Goal: Task Accomplishment & Management: Manage account settings

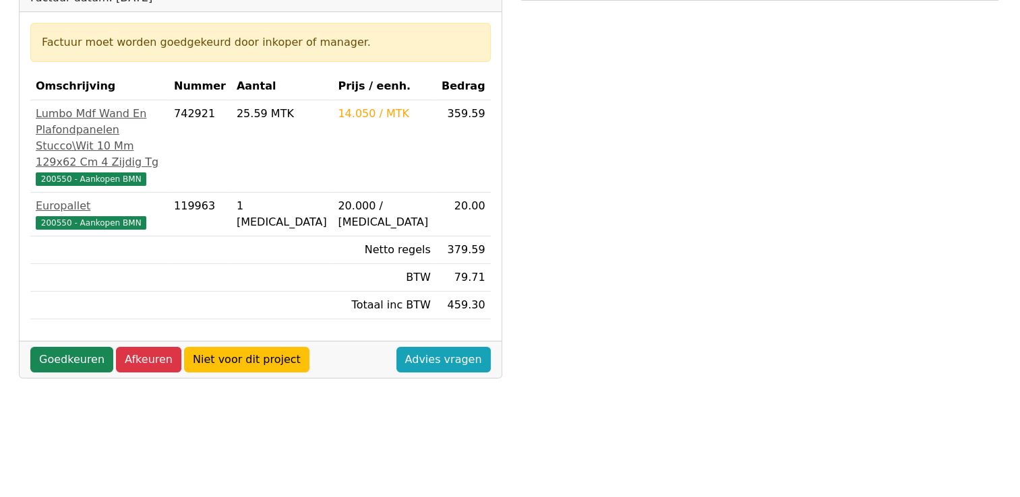
scroll to position [202, 0]
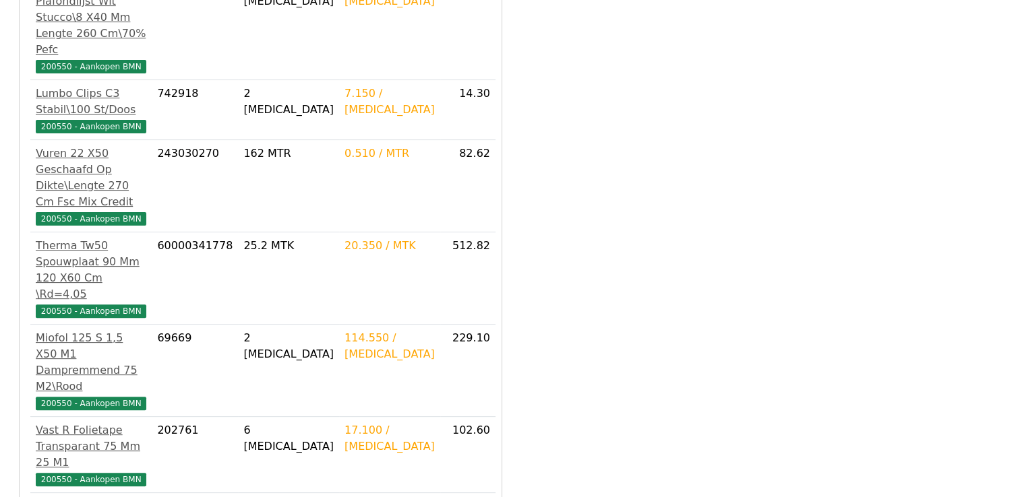
scroll to position [97, 0]
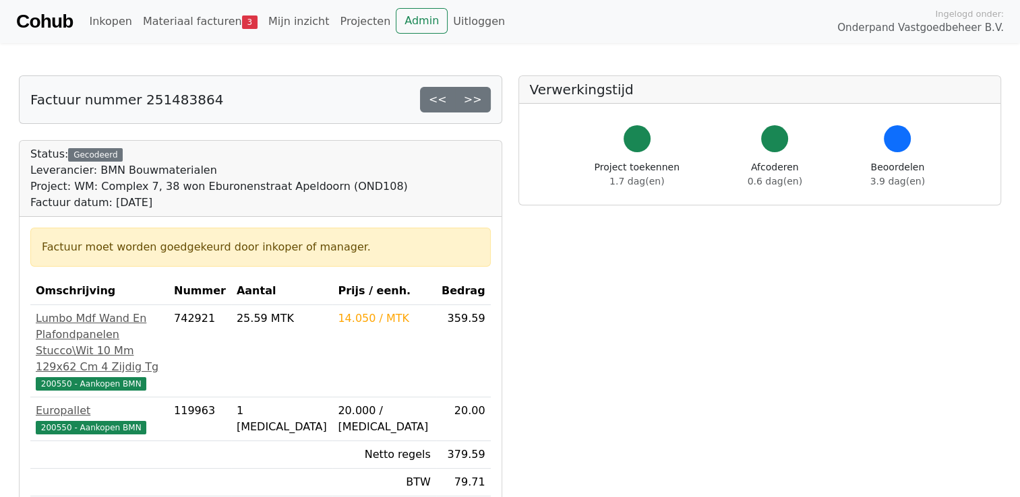
scroll to position [135, 0]
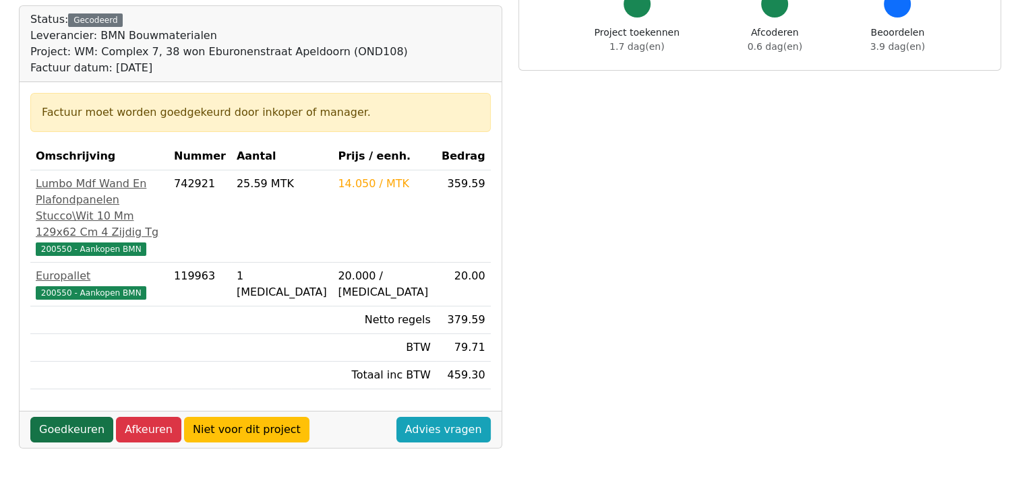
click at [75, 443] on link "Goedkeuren" at bounding box center [71, 430] width 83 height 26
